Goal: Task Accomplishment & Management: Use online tool/utility

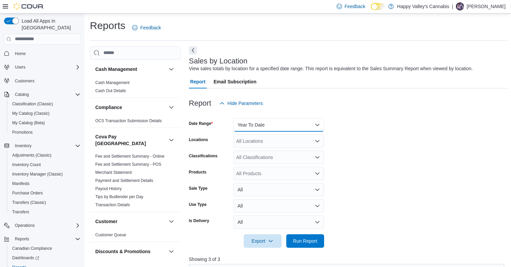
click at [298, 125] on button "Year To Date" at bounding box center [278, 125] width 90 height 14
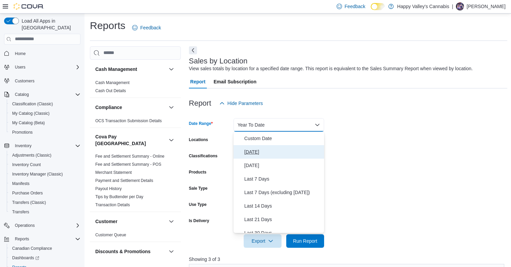
click at [257, 155] on span "[DATE]" at bounding box center [282, 152] width 77 height 8
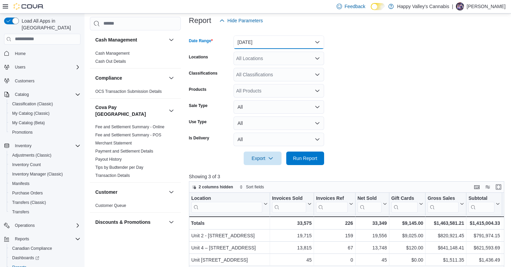
scroll to position [169, 0]
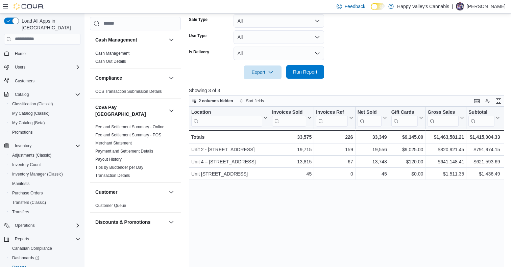
click at [310, 70] on span "Run Report" at bounding box center [305, 72] width 24 height 7
